Goal: Information Seeking & Learning: Understand process/instructions

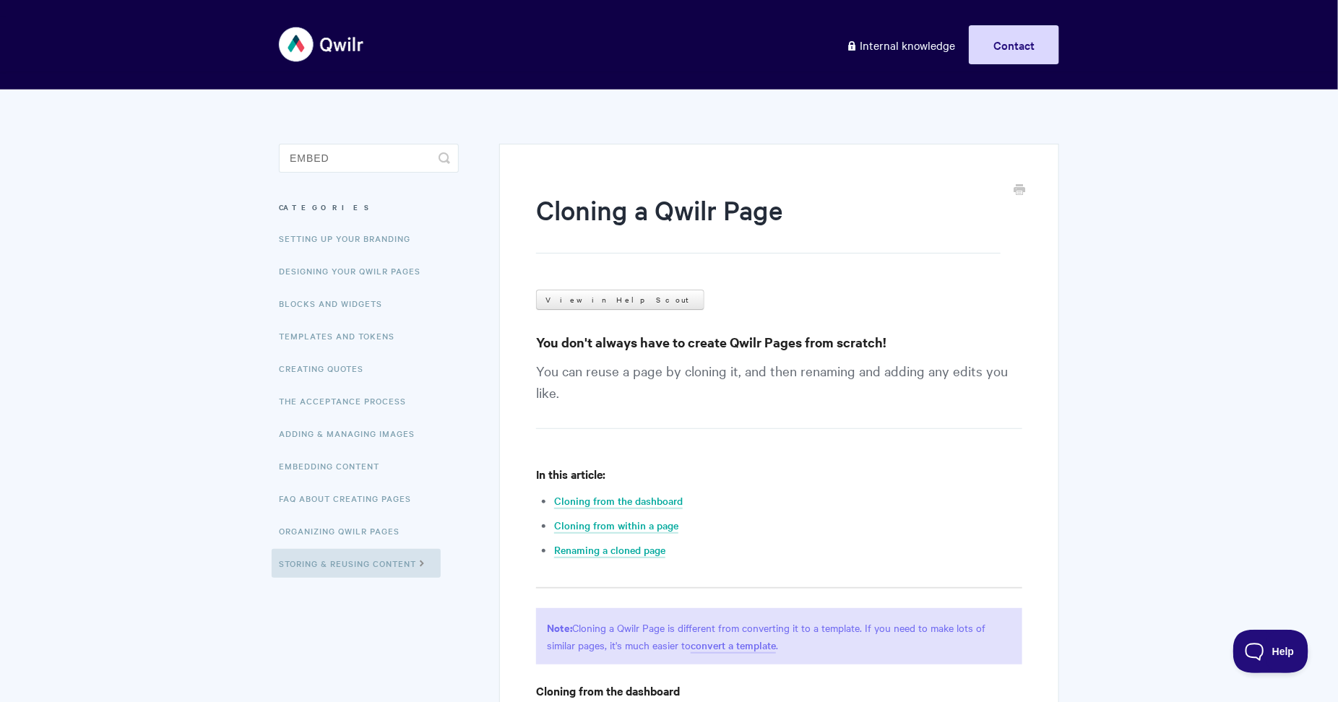
type input "embed"
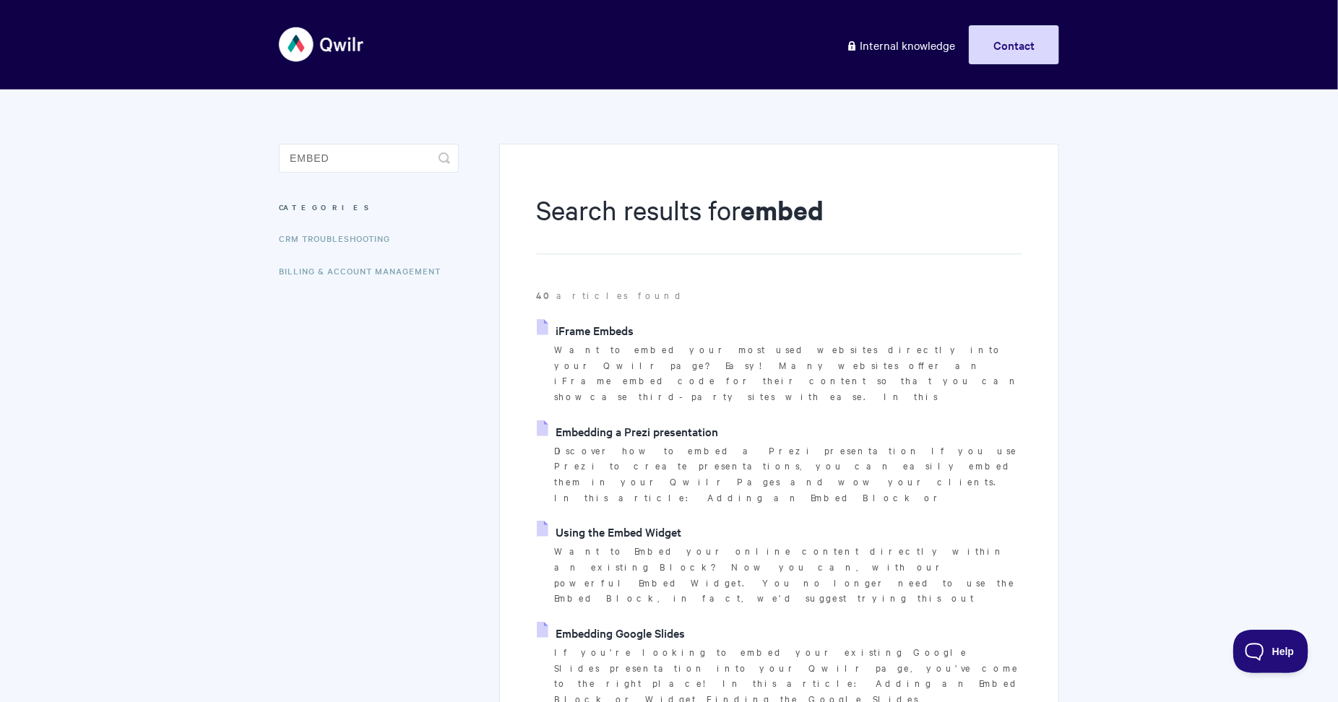
click at [585, 322] on link "iFrame Embeds" at bounding box center [585, 330] width 97 height 22
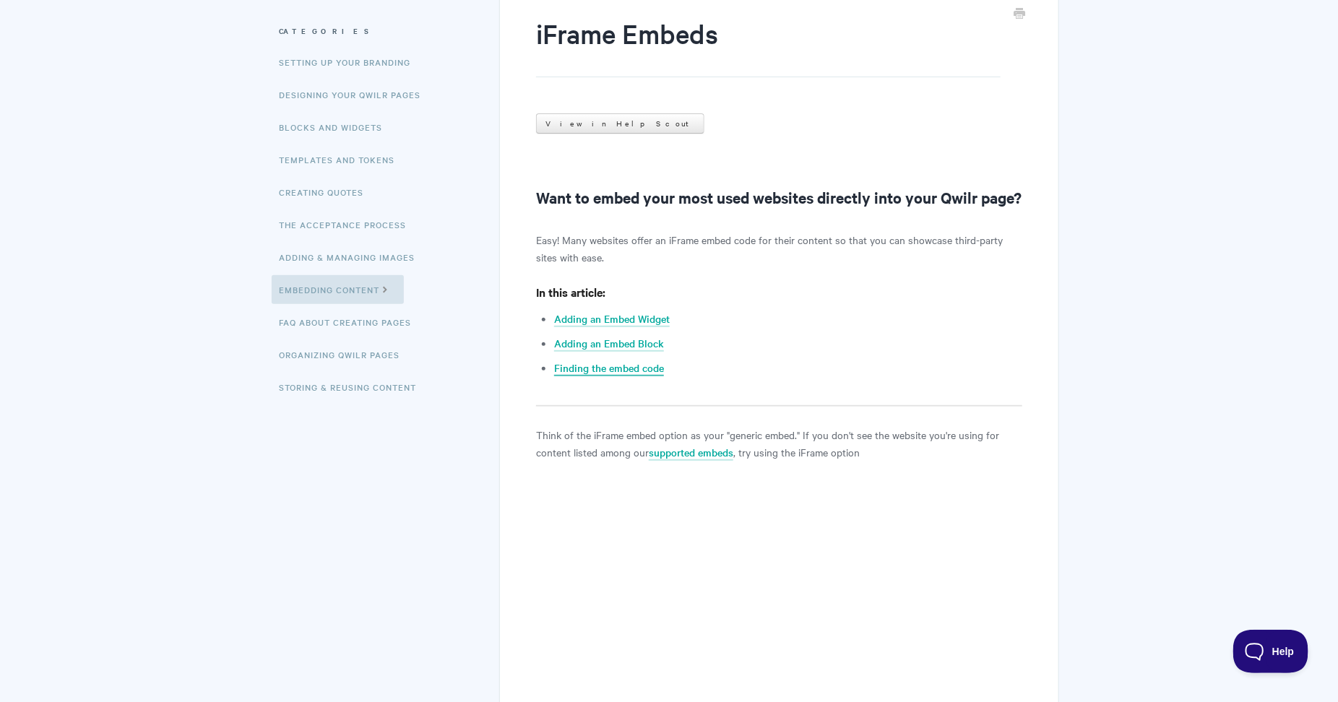
click at [609, 377] on link "Finding the embed code" at bounding box center [609, 369] width 110 height 16
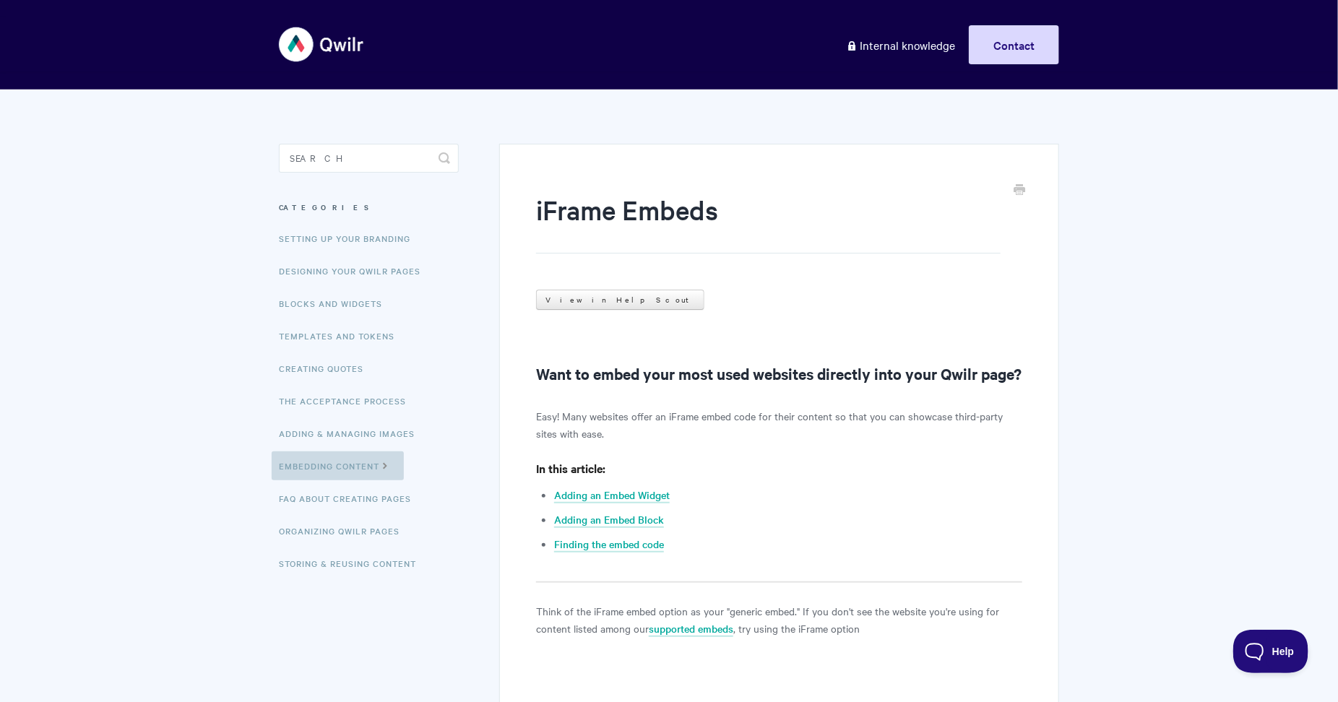
click at [347, 466] on link "Embedding Content" at bounding box center [338, 466] width 132 height 29
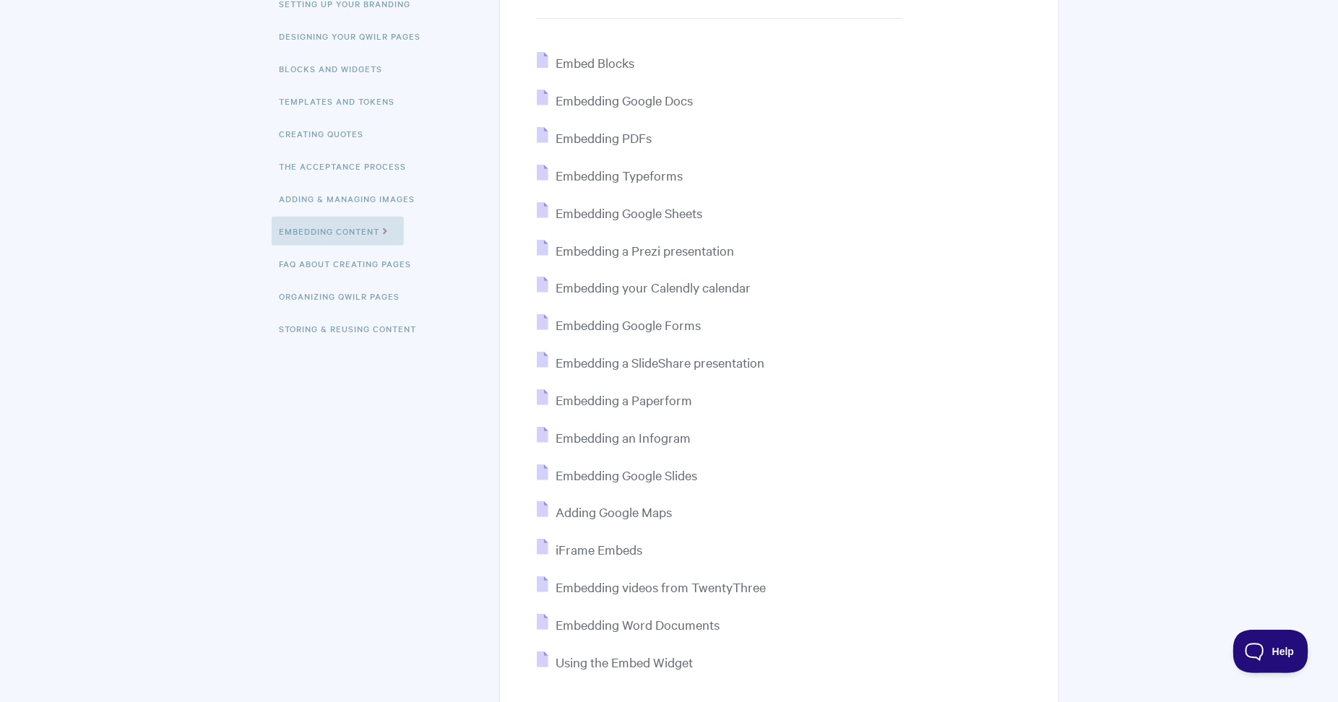
scroll to position [386, 0]
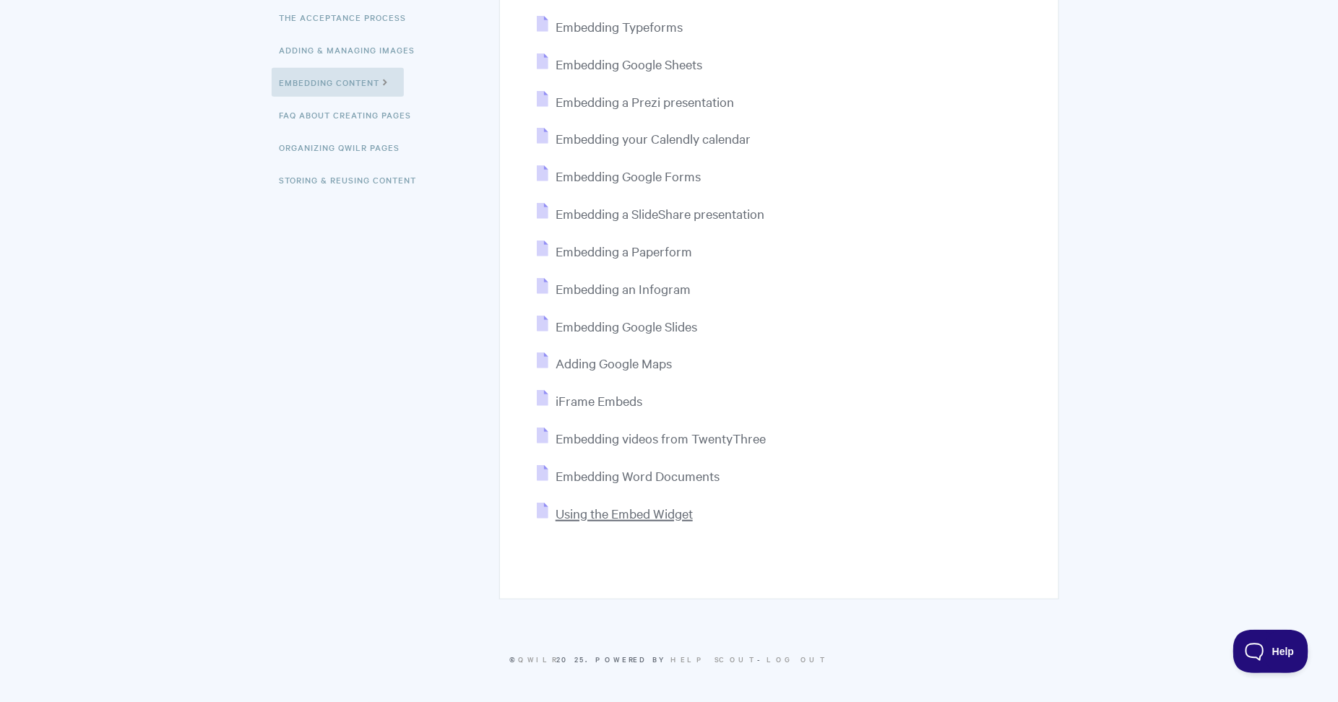
click at [640, 520] on span "Using the Embed Widget" at bounding box center [624, 513] width 137 height 17
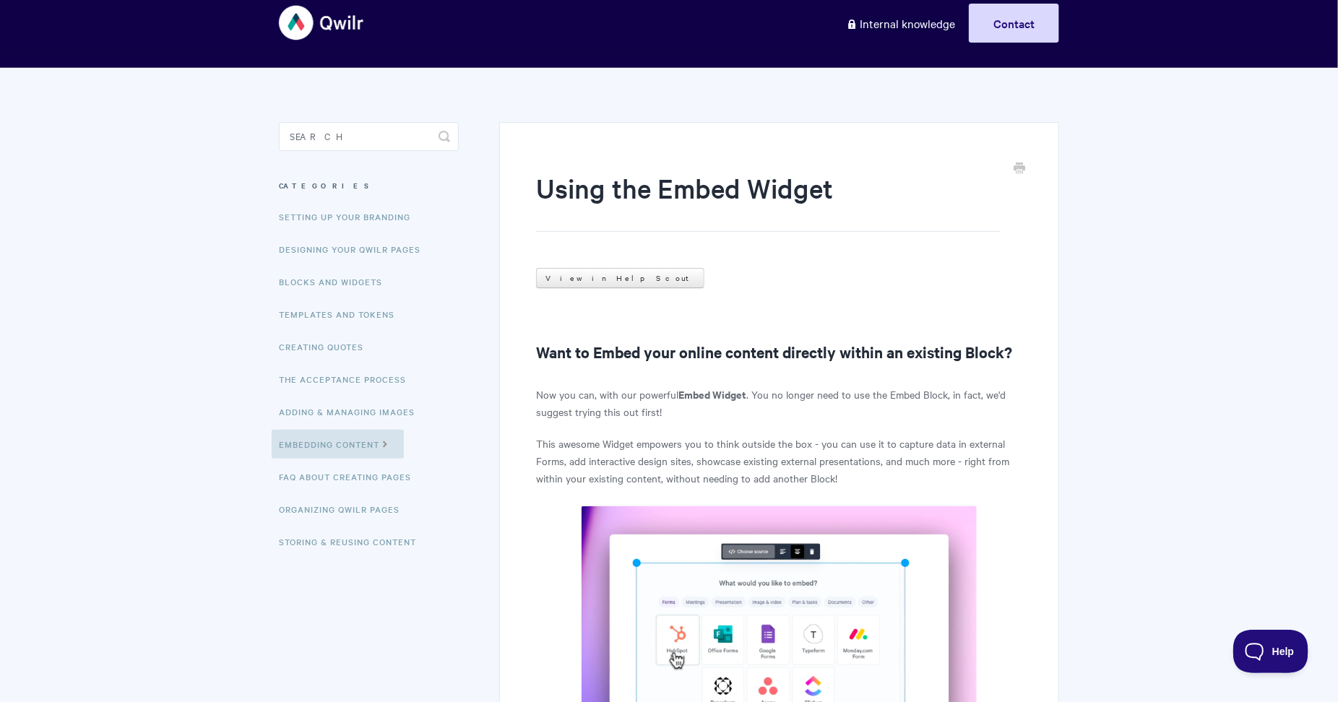
scroll to position [41, 0]
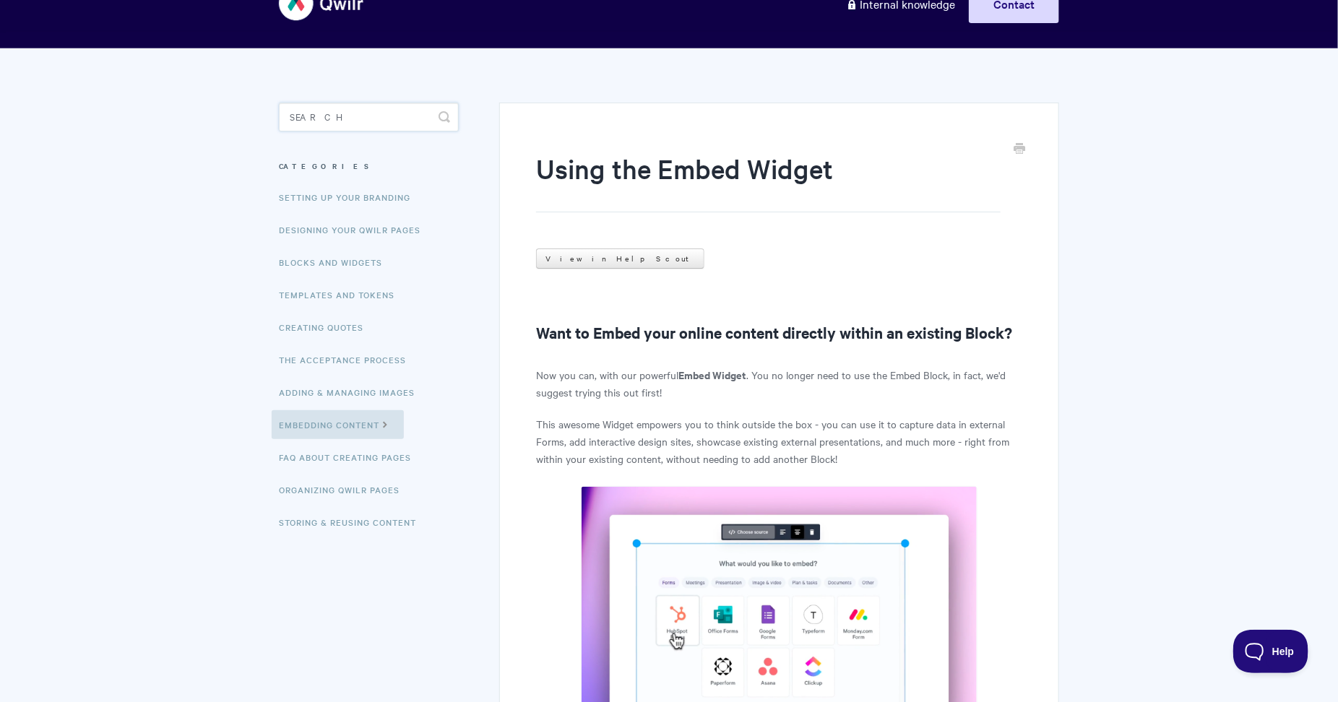
click at [417, 126] on input "Search" at bounding box center [369, 117] width 180 height 29
type input "esignature"
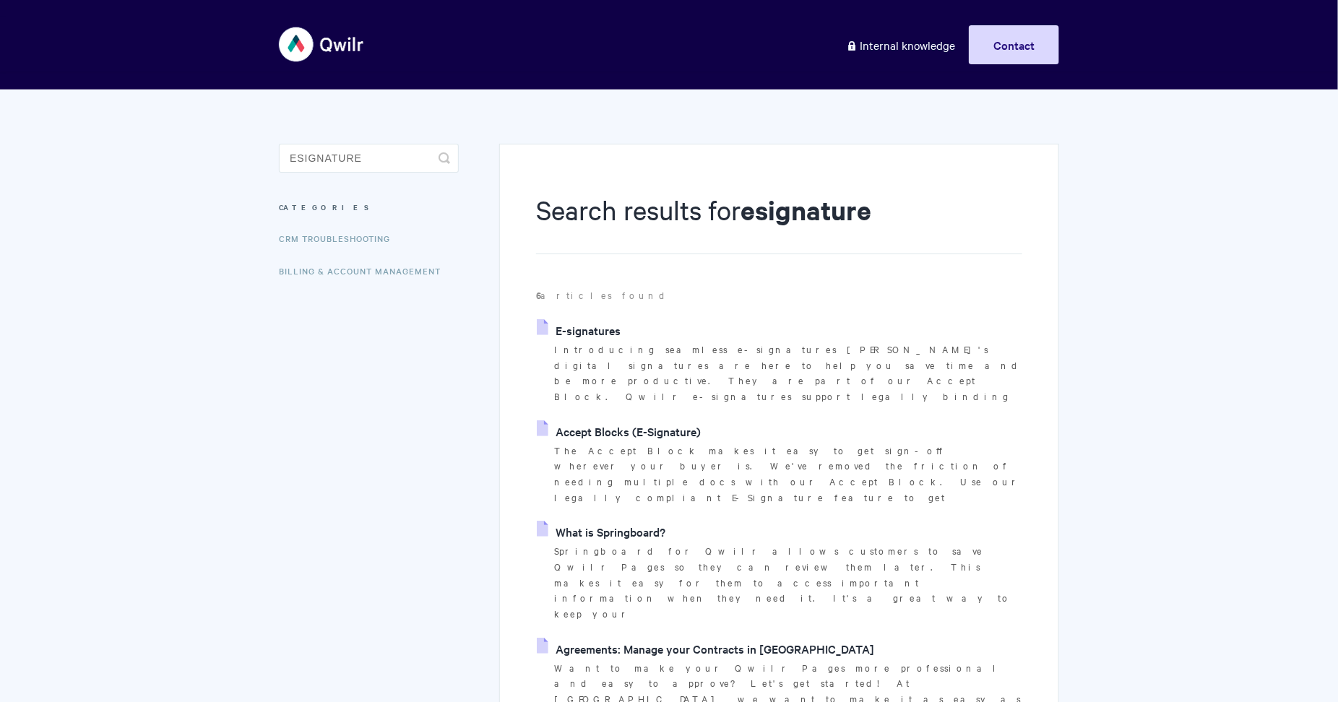
click at [616, 332] on link "E-signatures" at bounding box center [579, 330] width 84 height 22
click at [593, 421] on link "Accept Blocks (E-Signature)" at bounding box center [619, 432] width 164 height 22
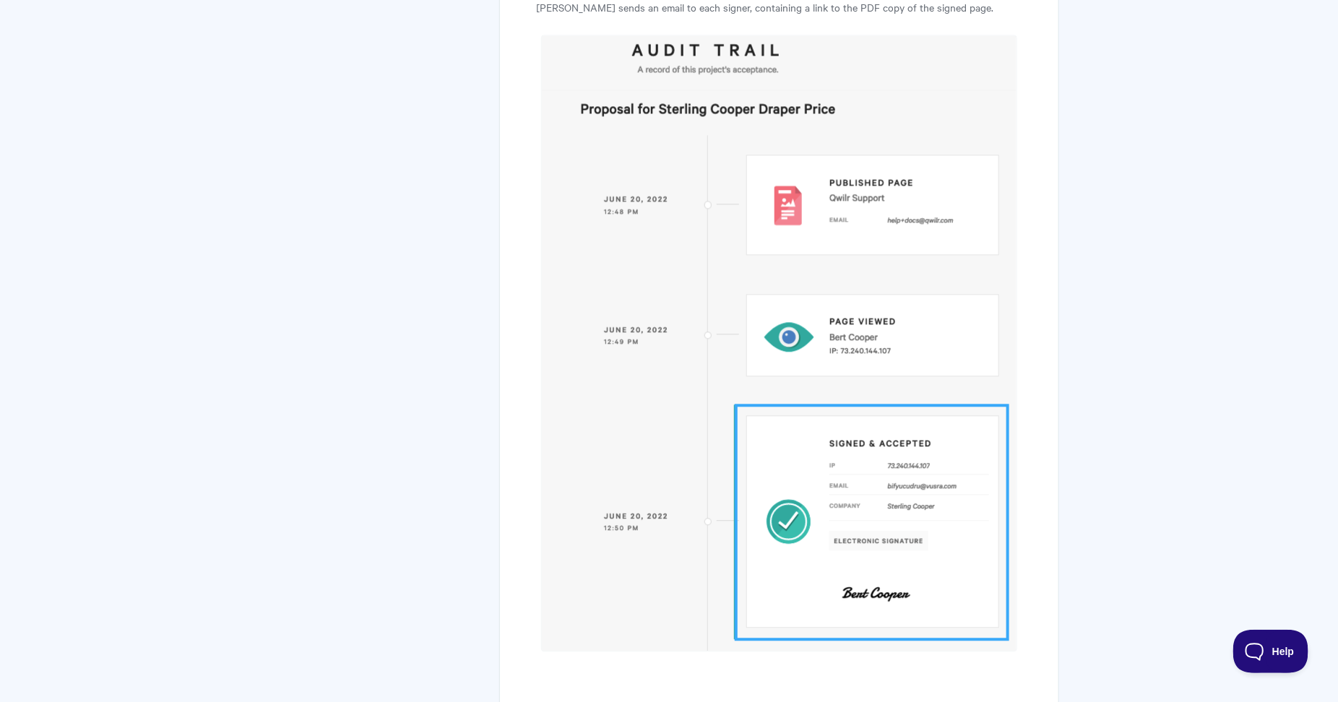
scroll to position [6470, 0]
